Goal: Task Accomplishment & Management: Manage account settings

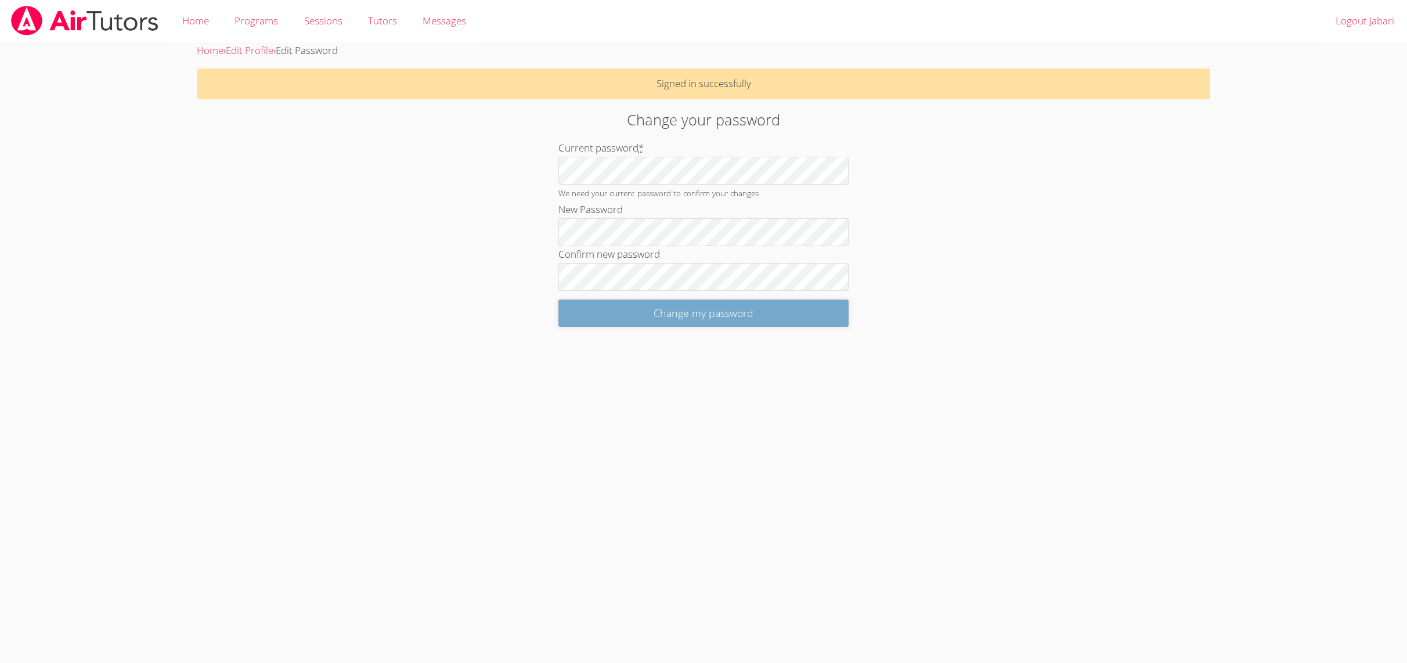
click at [616, 309] on input "Change my password" at bounding box center [703, 313] width 290 height 27
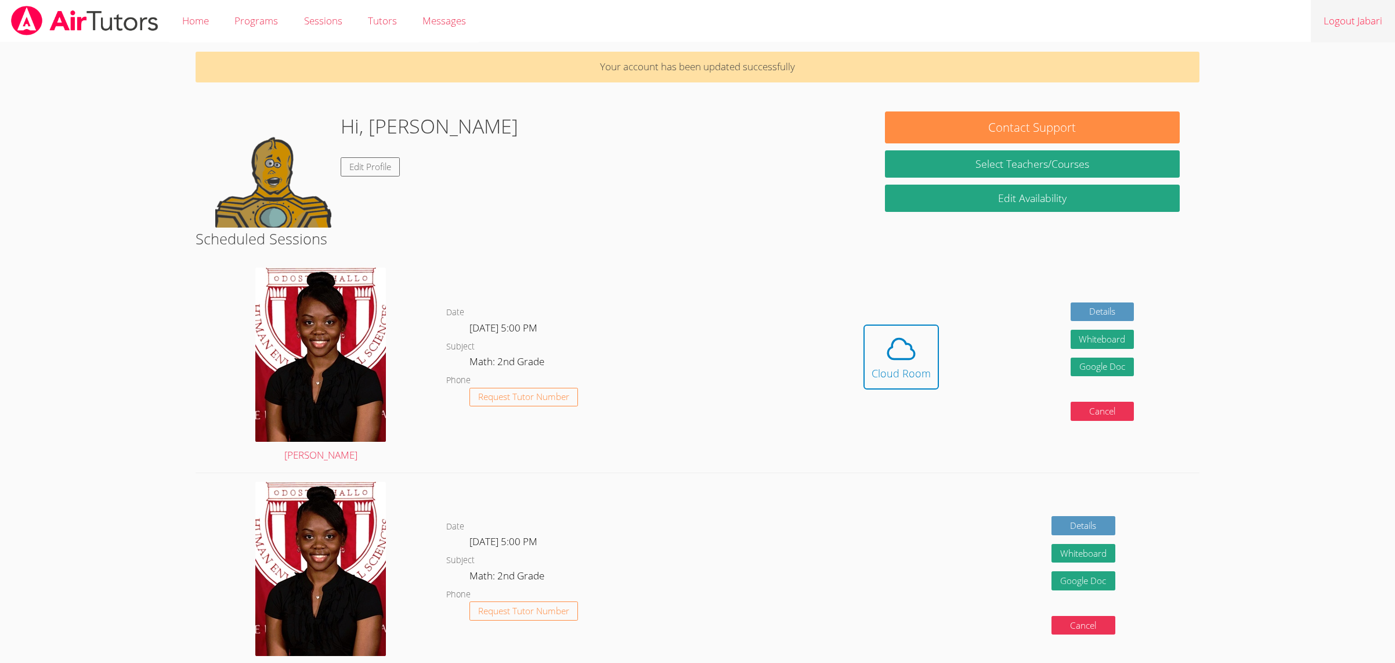
click at [1375, 23] on link "Logout Jabari" at bounding box center [1353, 21] width 84 height 42
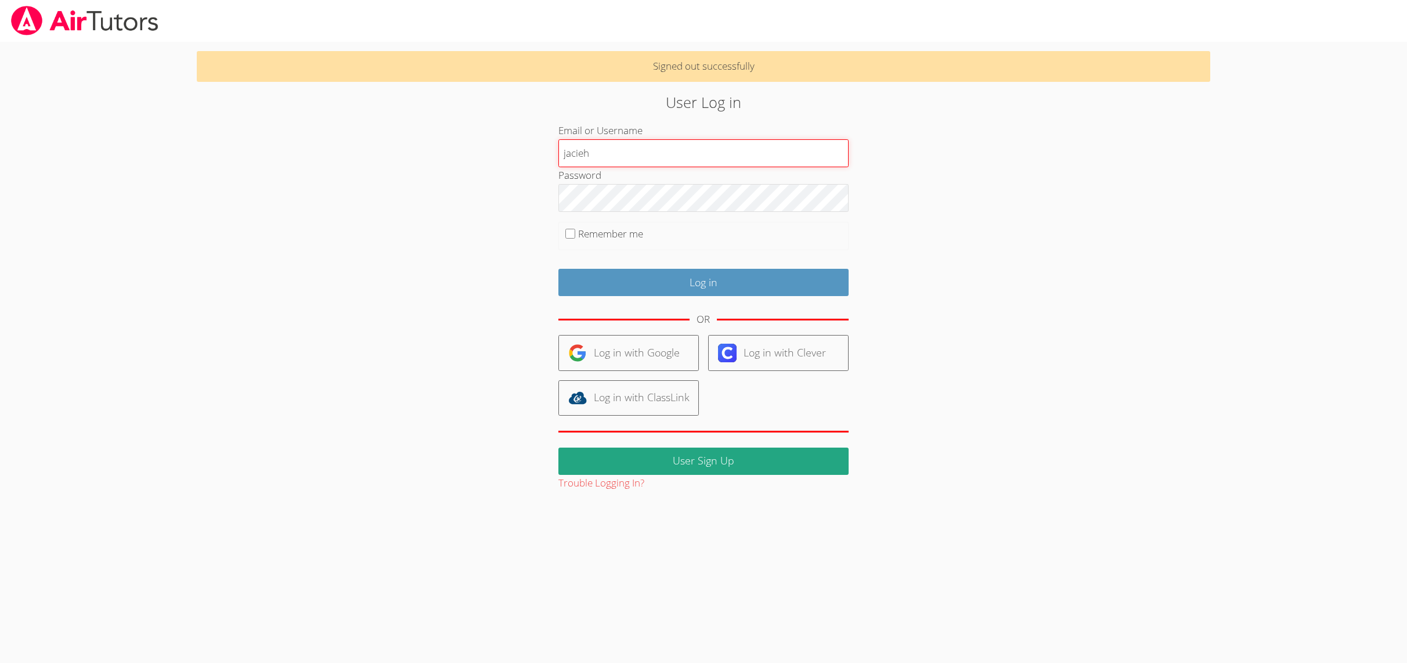
type input "jacieh"
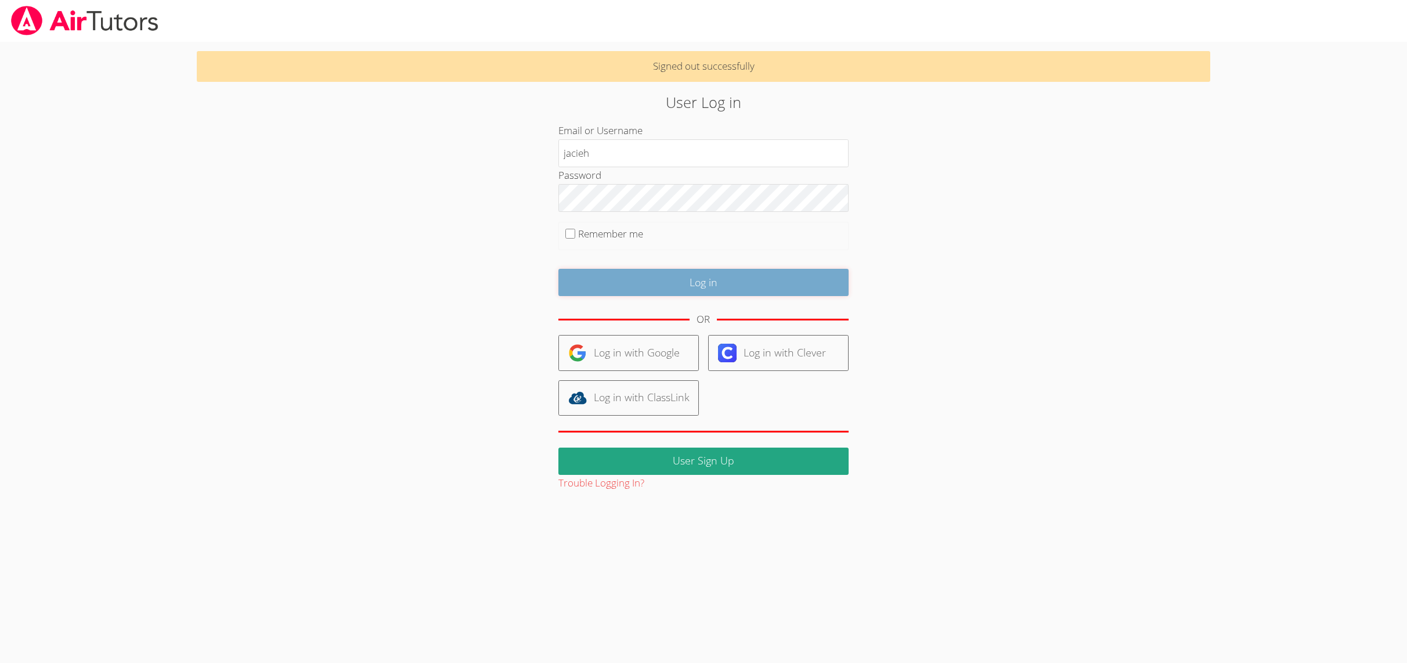
click at [636, 284] on input "Log in" at bounding box center [703, 282] width 290 height 27
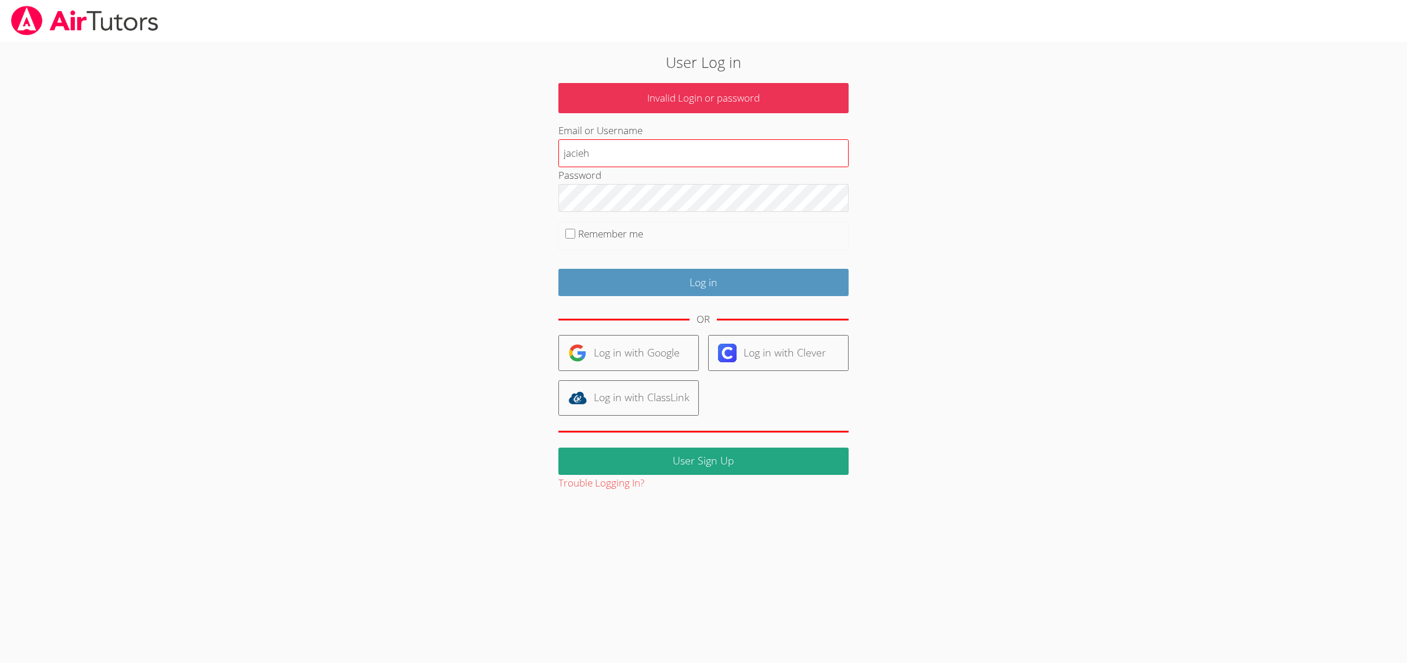
click at [569, 153] on input "jacieh" at bounding box center [703, 153] width 290 height 28
type input "jaycieh"
click at [682, 280] on input "Log in" at bounding box center [703, 282] width 290 height 27
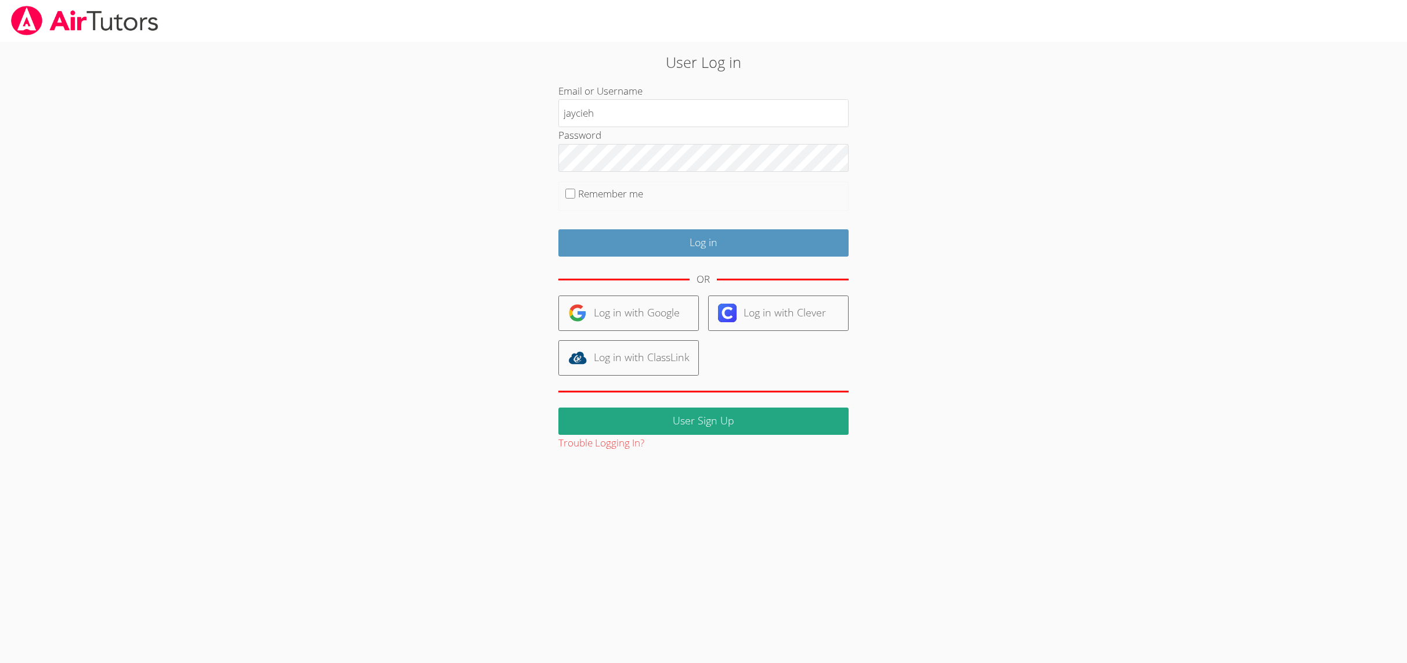
type input "jaycieh"
click at [668, 251] on input "Log in" at bounding box center [703, 242] width 290 height 27
